Goal: Task Accomplishment & Management: Use online tool/utility

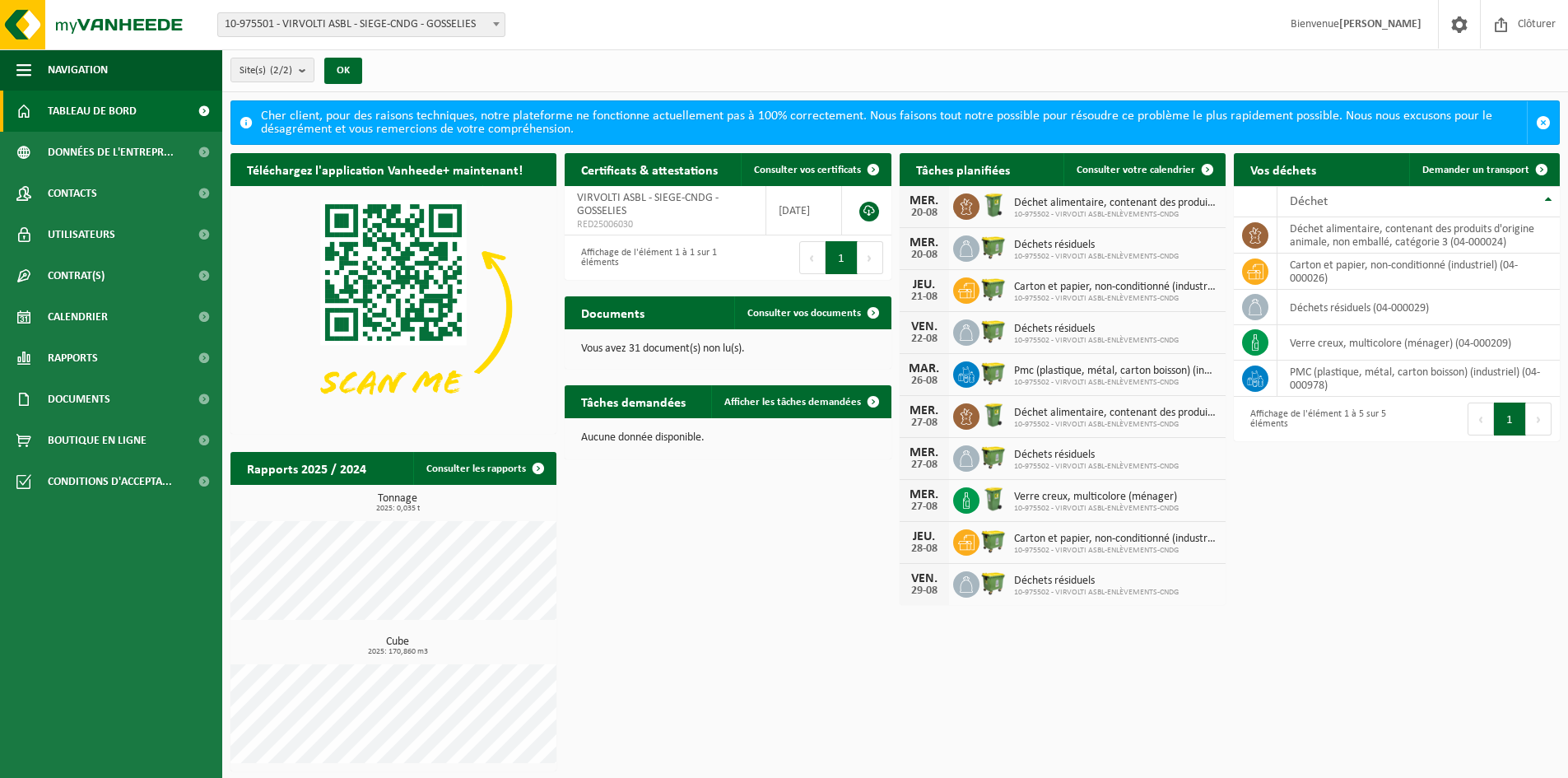
click at [964, 496] on icon at bounding box center [966, 500] width 17 height 17
click at [996, 490] on img at bounding box center [993, 498] width 28 height 28
click at [868, 398] on span at bounding box center [872, 401] width 32 height 32
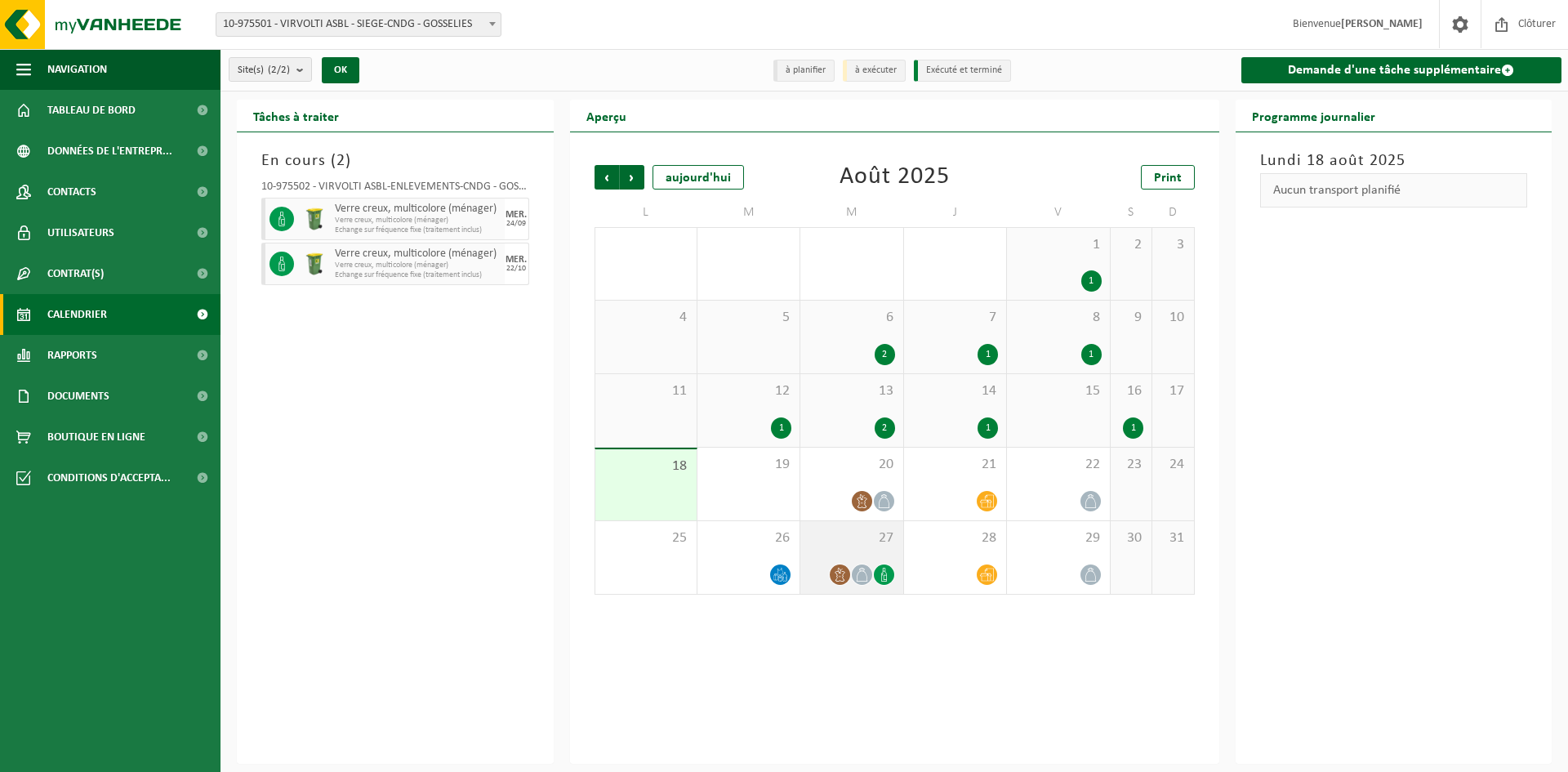
click at [889, 578] on icon at bounding box center [884, 575] width 14 height 14
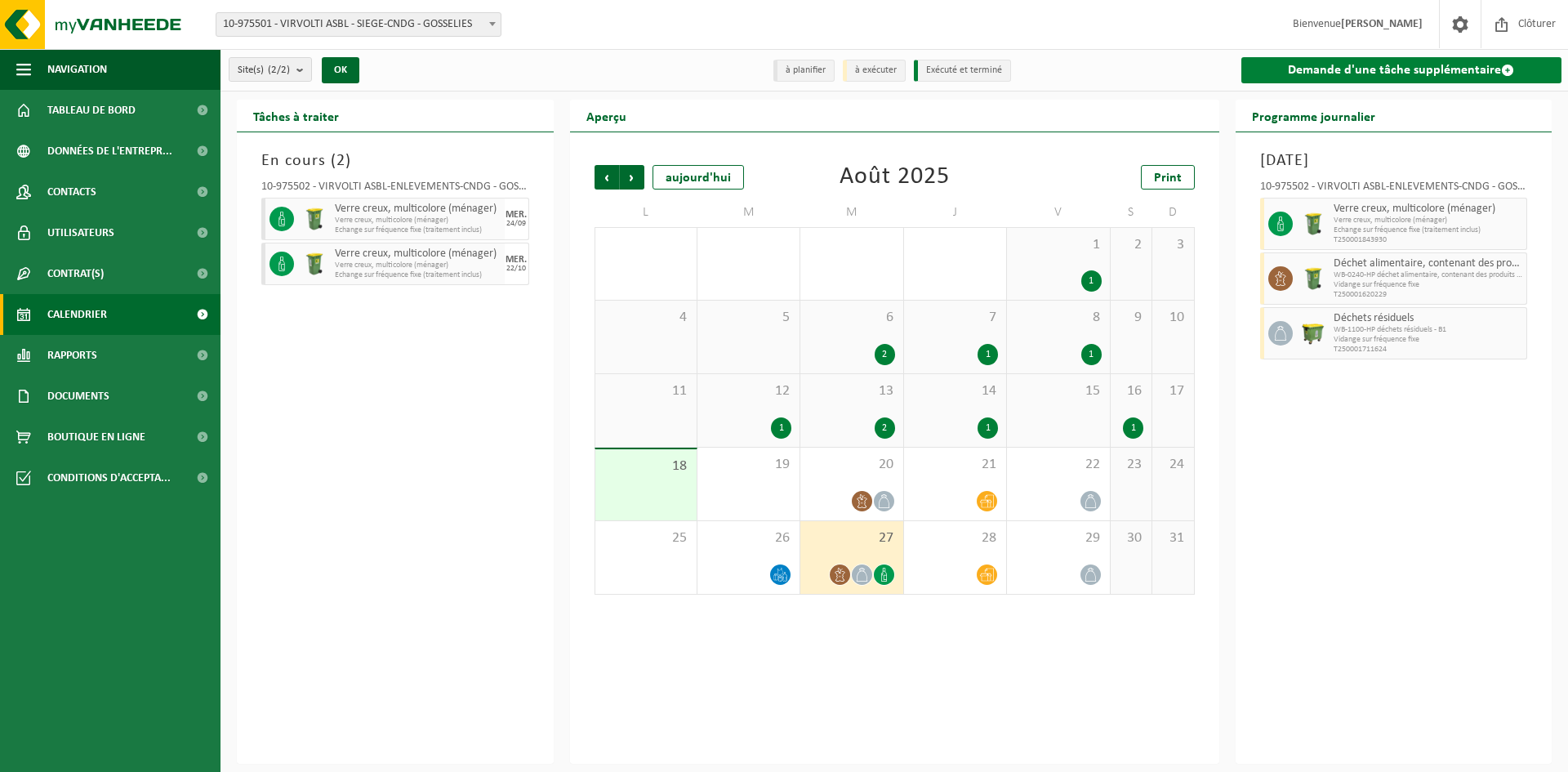
click at [1390, 67] on link "Demande d'une tâche supplémentaire" at bounding box center [1402, 70] width 321 height 26
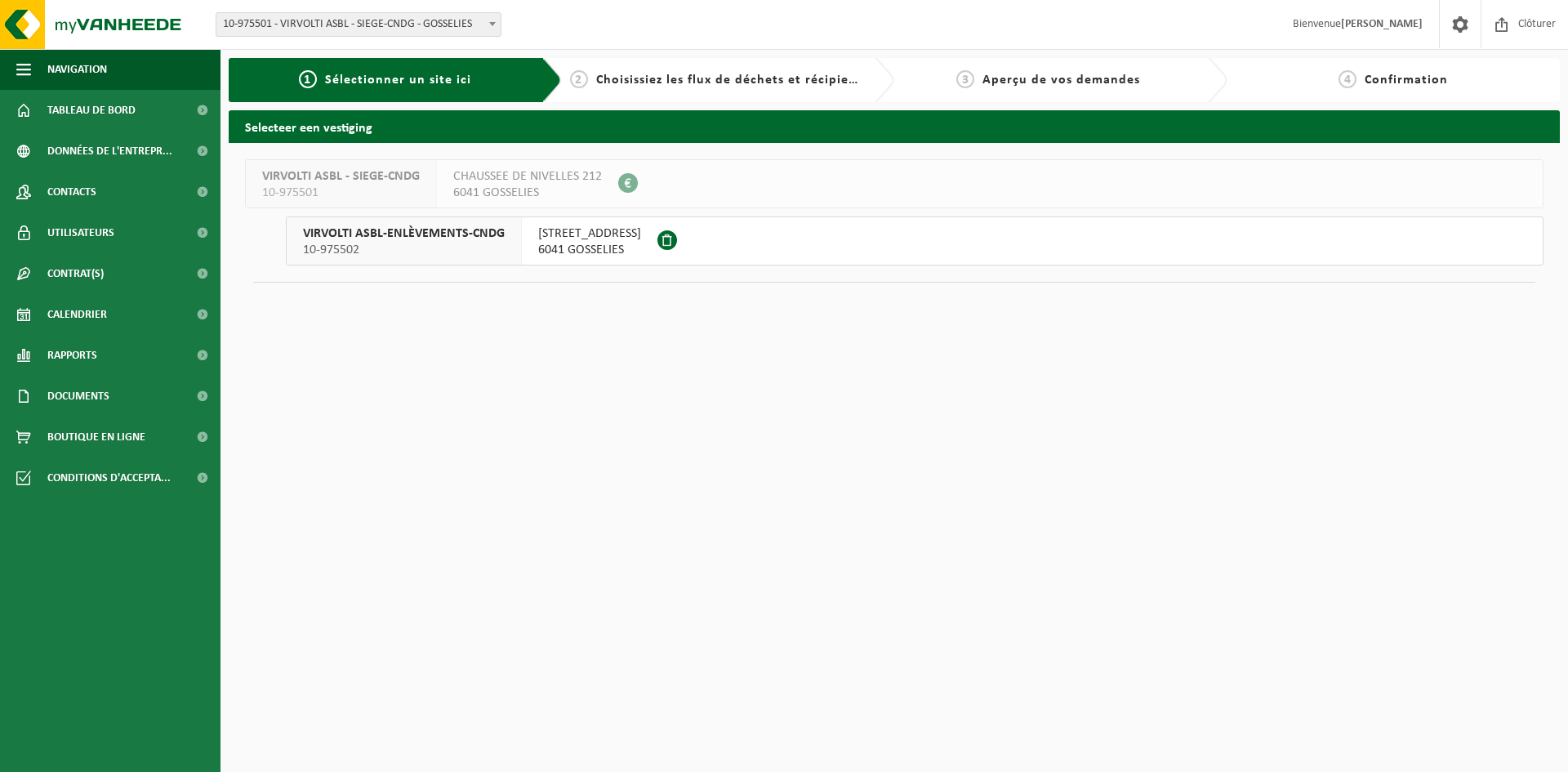
click at [677, 241] on span at bounding box center [667, 240] width 20 height 20
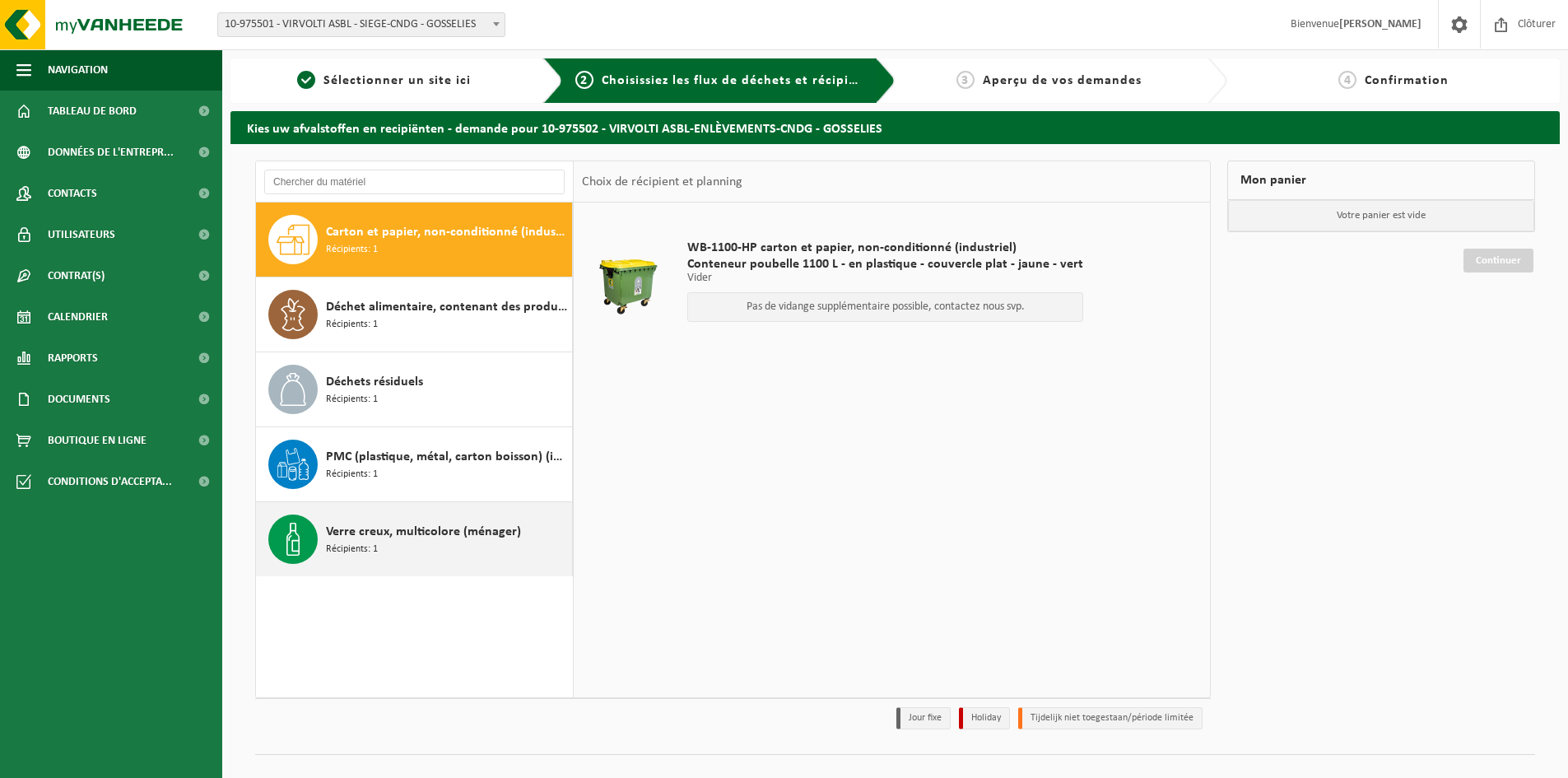
click at [386, 549] on div "Verre creux, multicolore (ménager) Récipients: 1" at bounding box center [447, 539] width 242 height 49
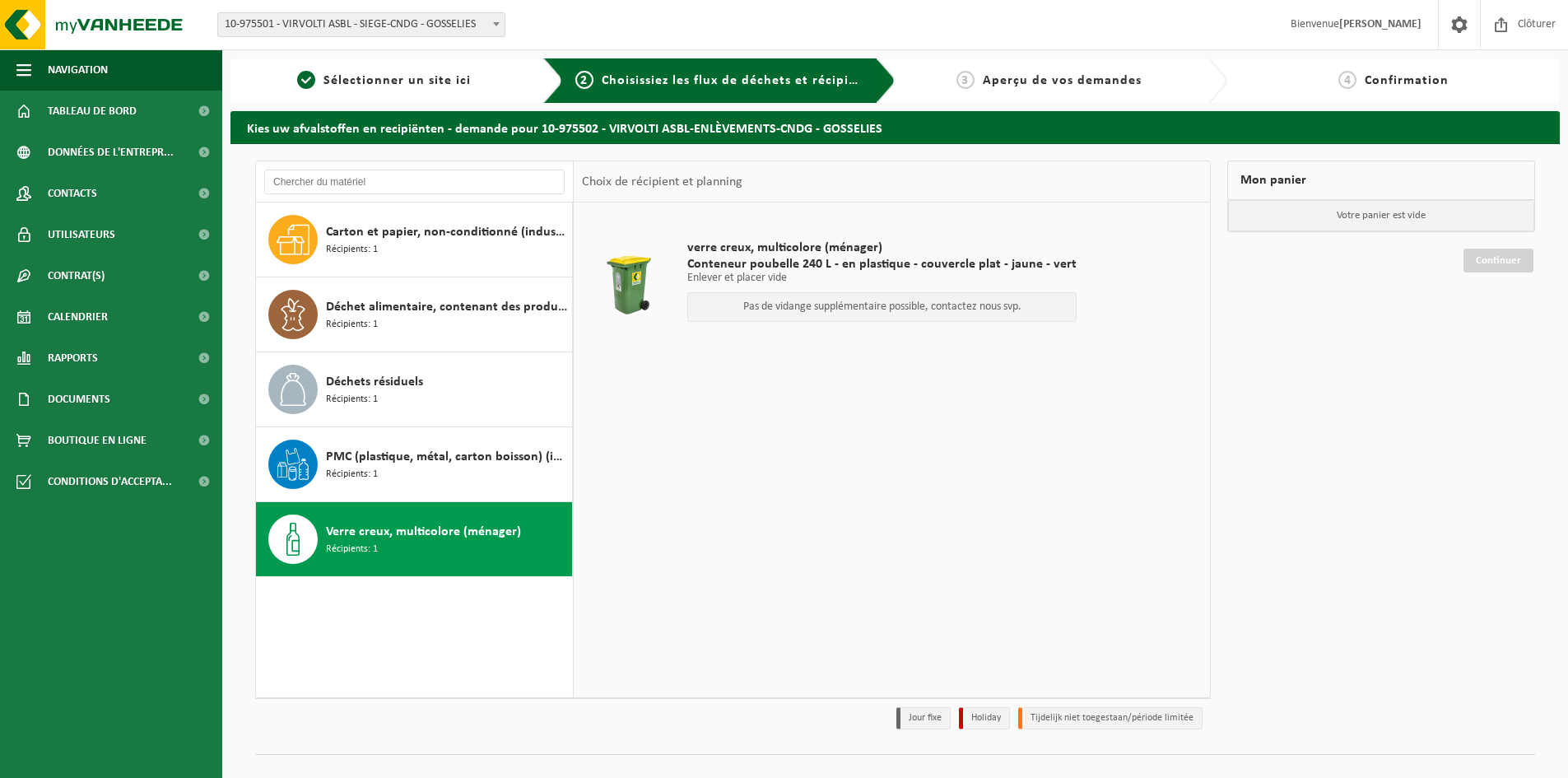
click at [931, 279] on p "Enlever et placer vide" at bounding box center [881, 279] width 389 height 12
click at [934, 320] on div "Pas de vidange supplémentaire possible, contactez nous svp." at bounding box center [881, 307] width 389 height 30
click at [939, 314] on div "Pas de vidange supplémentaire possible, contactez nous svp." at bounding box center [881, 307] width 389 height 30
click at [638, 284] on div at bounding box center [628, 285] width 85 height 66
click at [605, 291] on div at bounding box center [628, 285] width 85 height 66
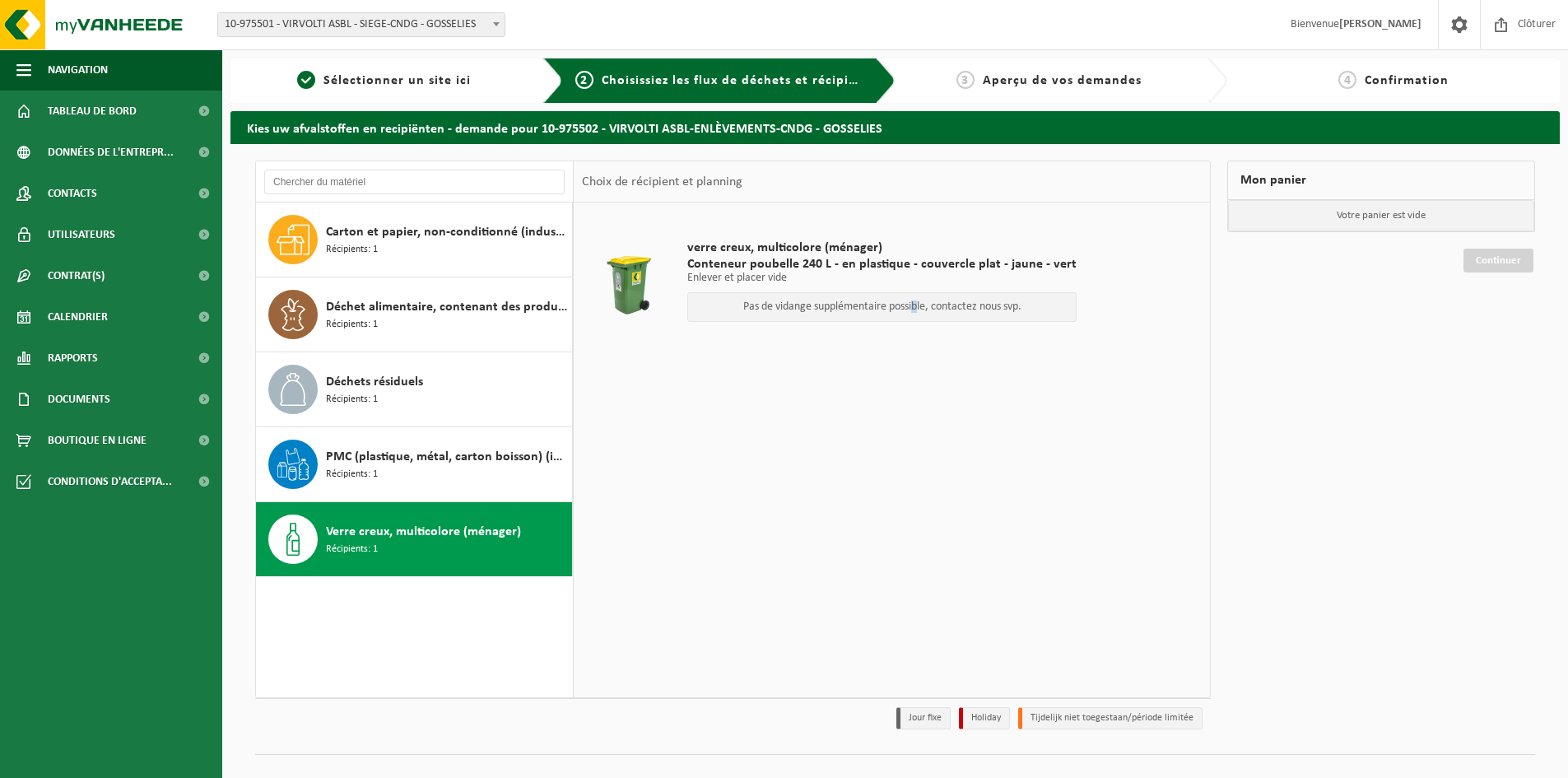
click at [909, 310] on p "Pas de vidange supplémentaire possible, contactez nous svp." at bounding box center [881, 307] width 371 height 12
click at [807, 369] on table "verre creux, multicolore (ménager) Conteneur poubelle 240 L - en plastique - co…" at bounding box center [892, 290] width 636 height 173
